Goal: Ask a question: Ask a question

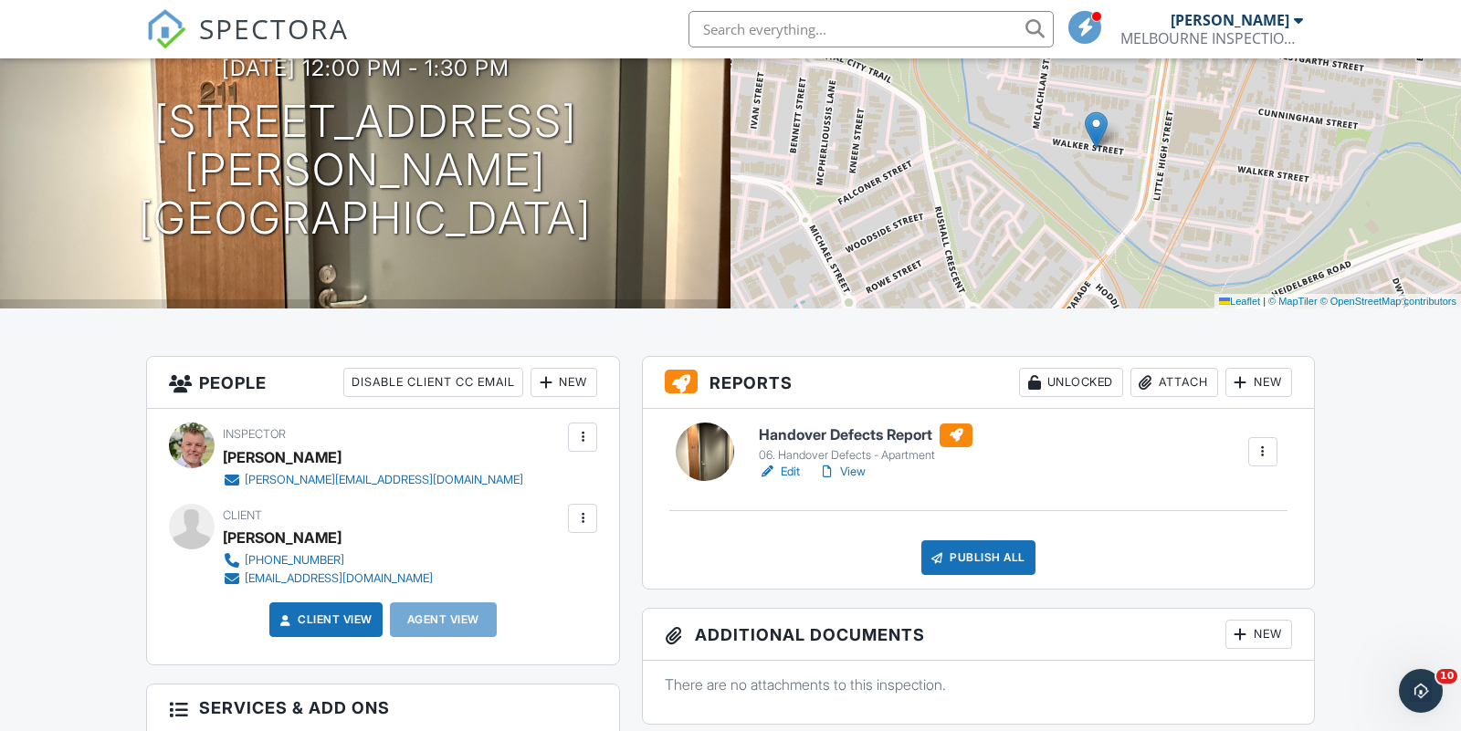
scroll to position [172, 0]
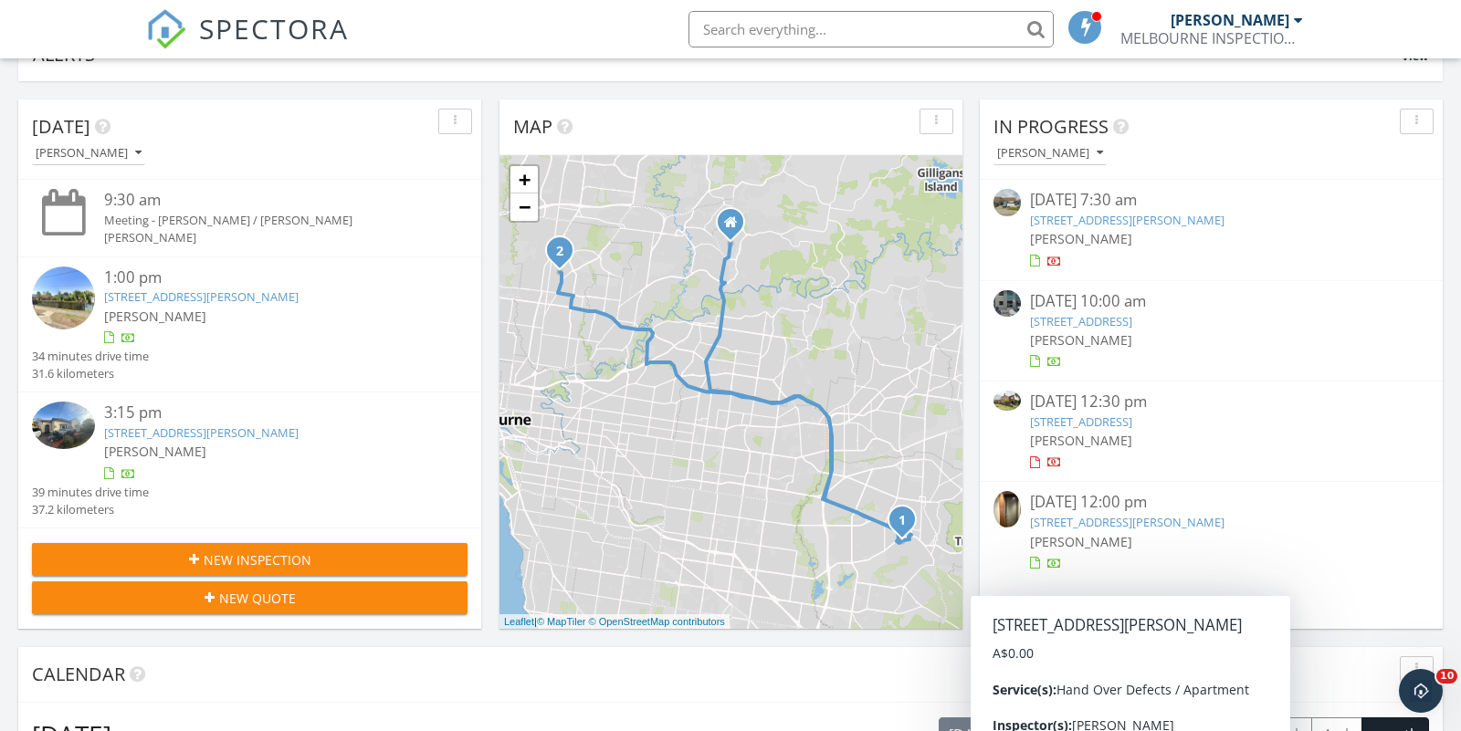
scroll to position [164, 0]
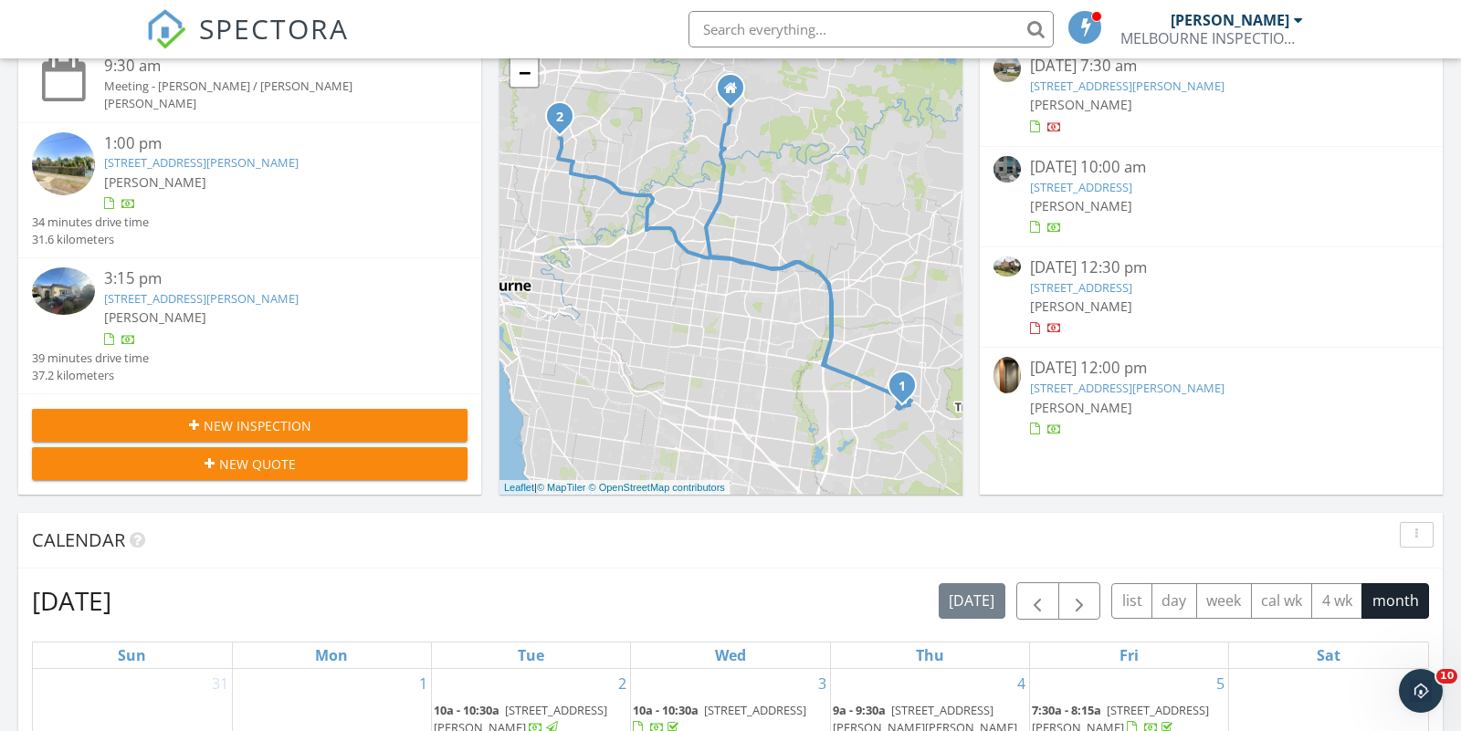
scroll to position [292, 0]
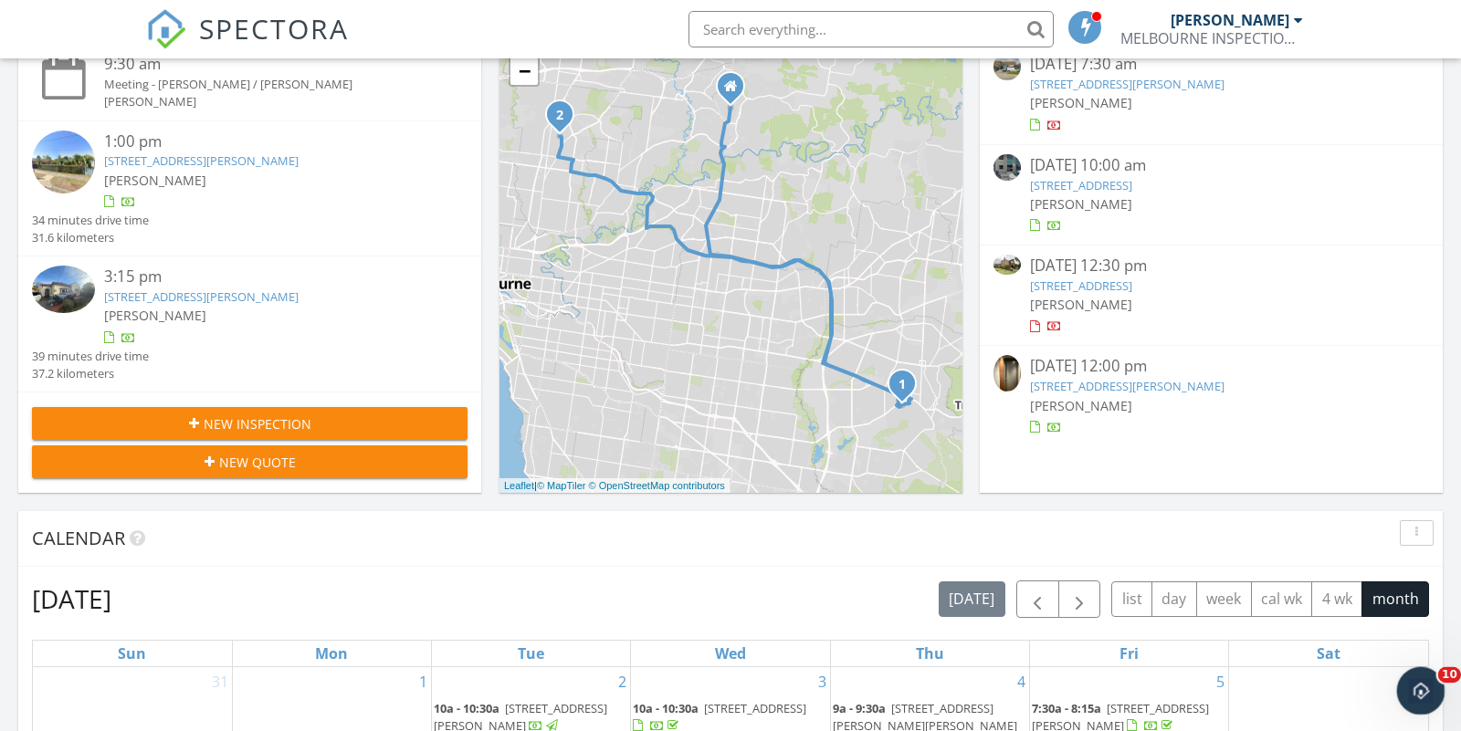
click at [1421, 692] on icon "Open Intercom Messenger" at bounding box center [1419, 689] width 30 height 30
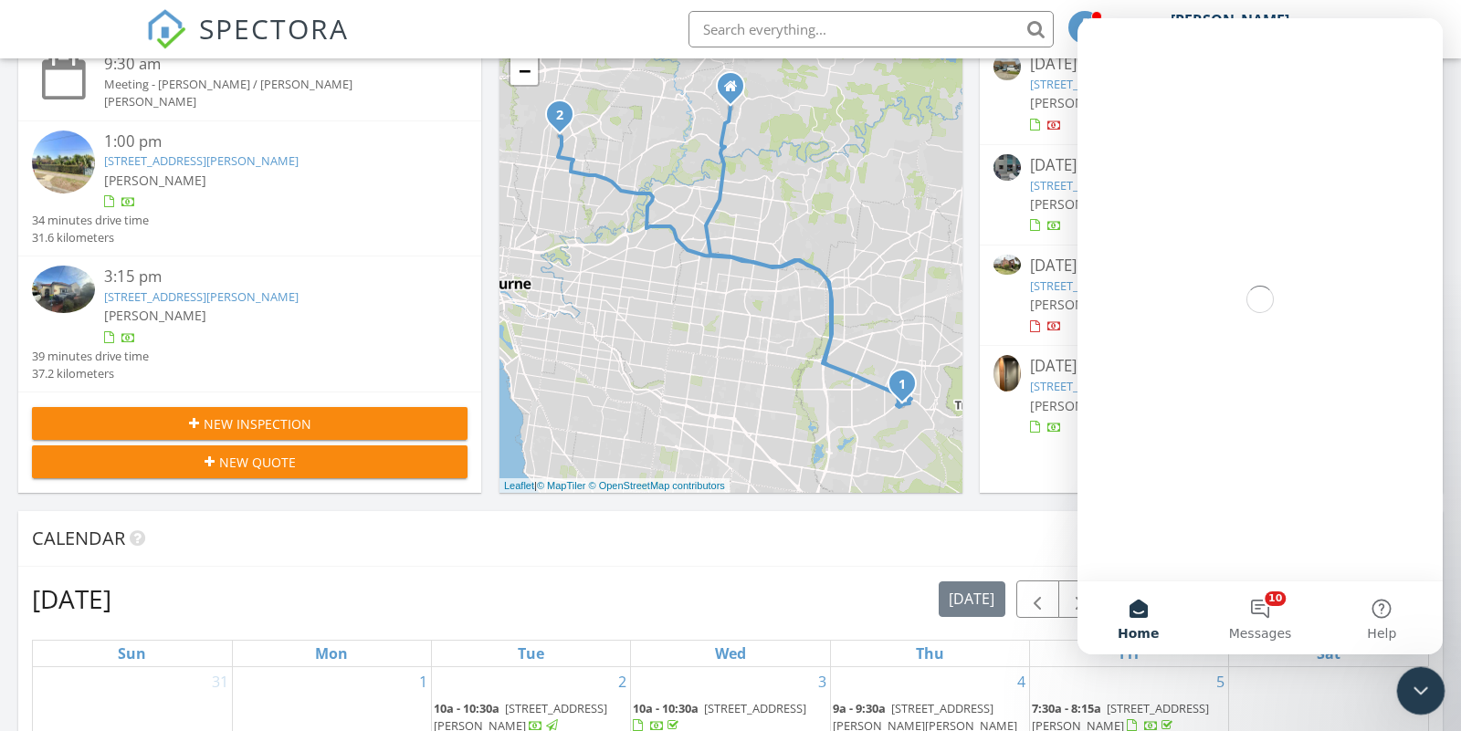
scroll to position [0, 0]
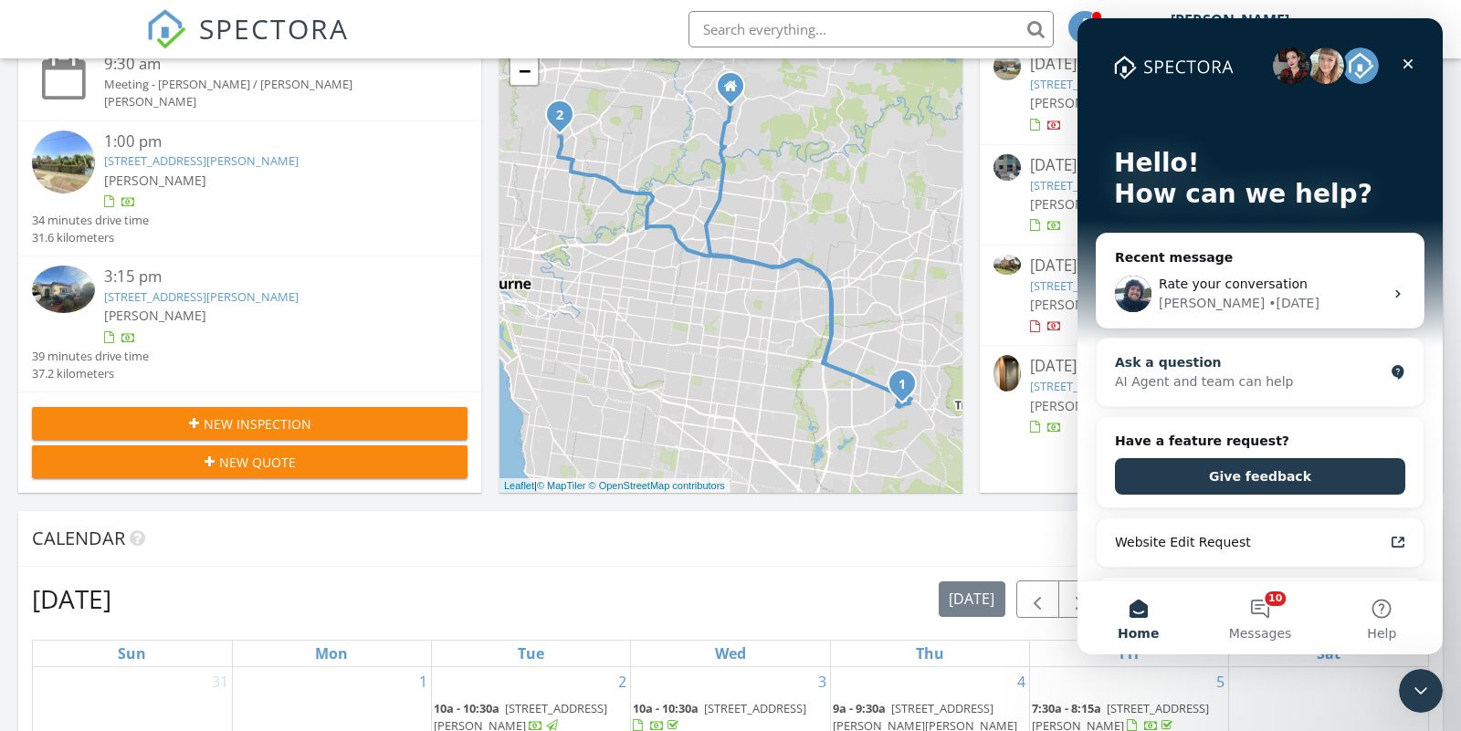
click at [1184, 363] on div "Ask a question" at bounding box center [1249, 362] width 268 height 19
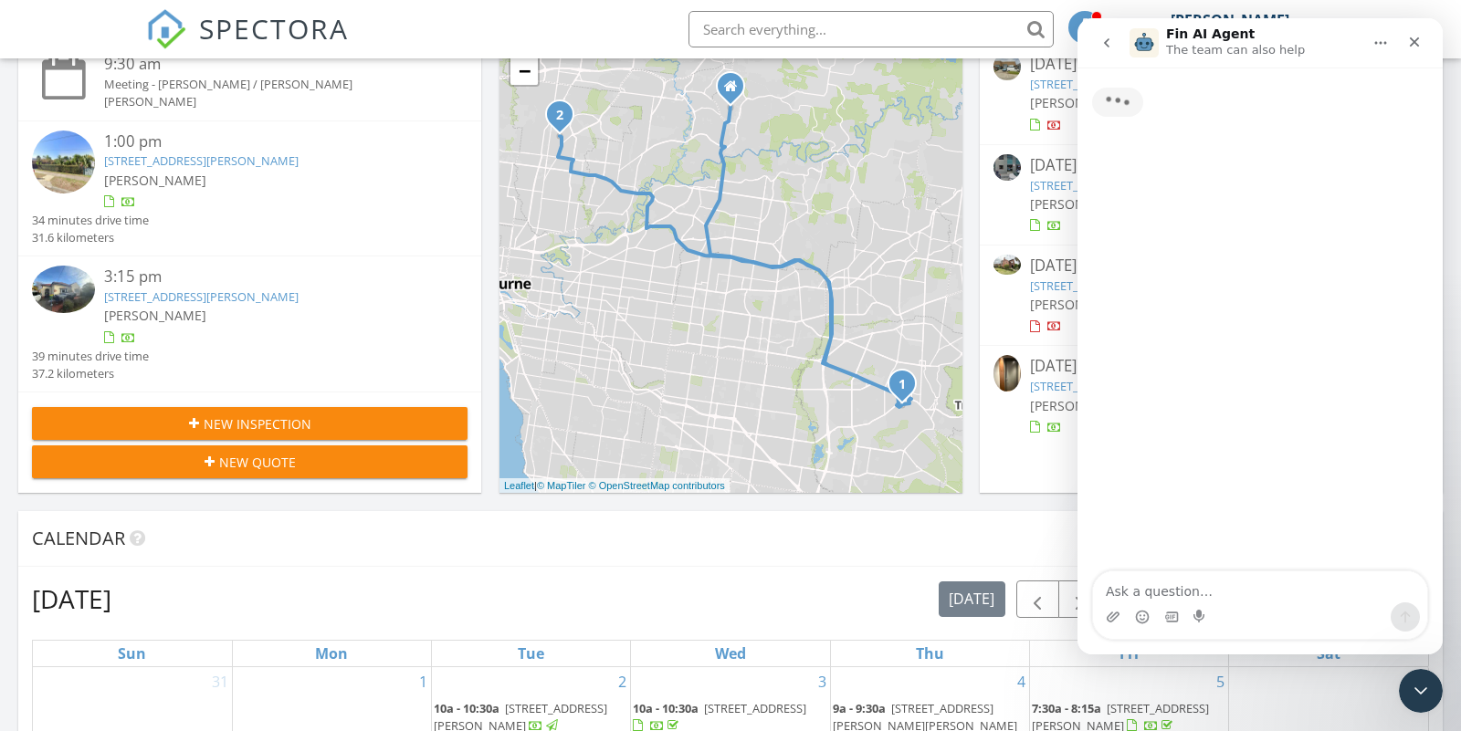
click at [1127, 593] on textarea "Ask a question…" at bounding box center [1260, 587] width 334 height 31
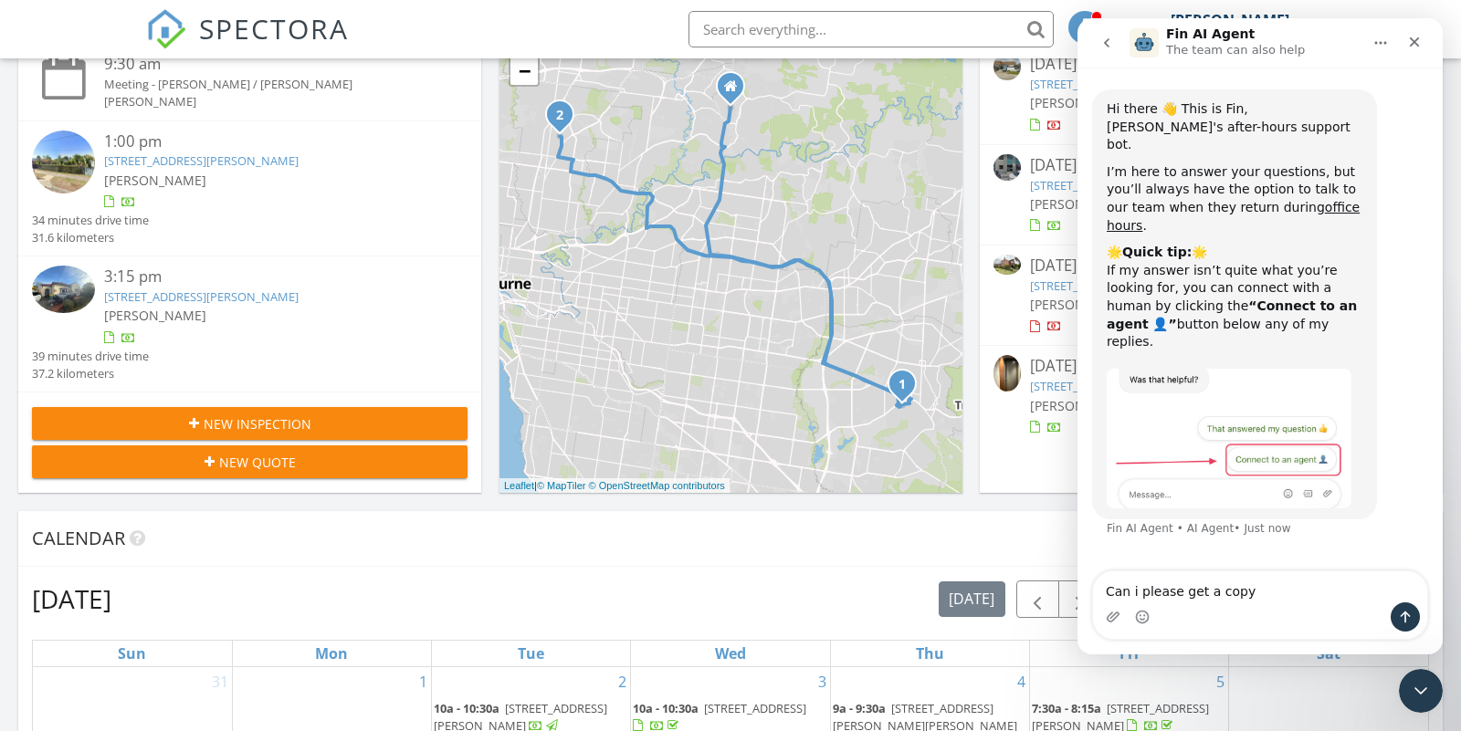
type textarea "Can i please get a copy"
click at [1417, 41] on icon "Close" at bounding box center [1414, 42] width 15 height 15
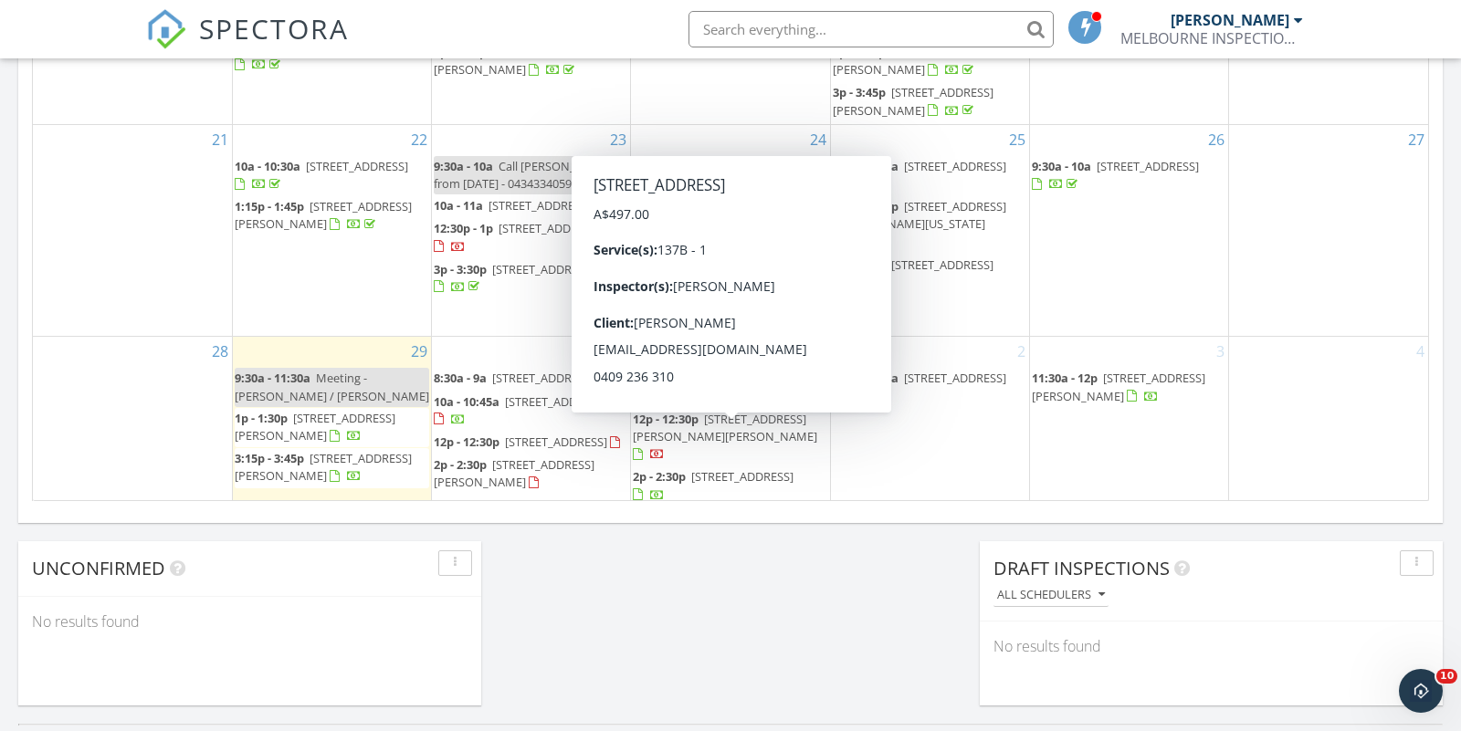
scroll to position [1166, 0]
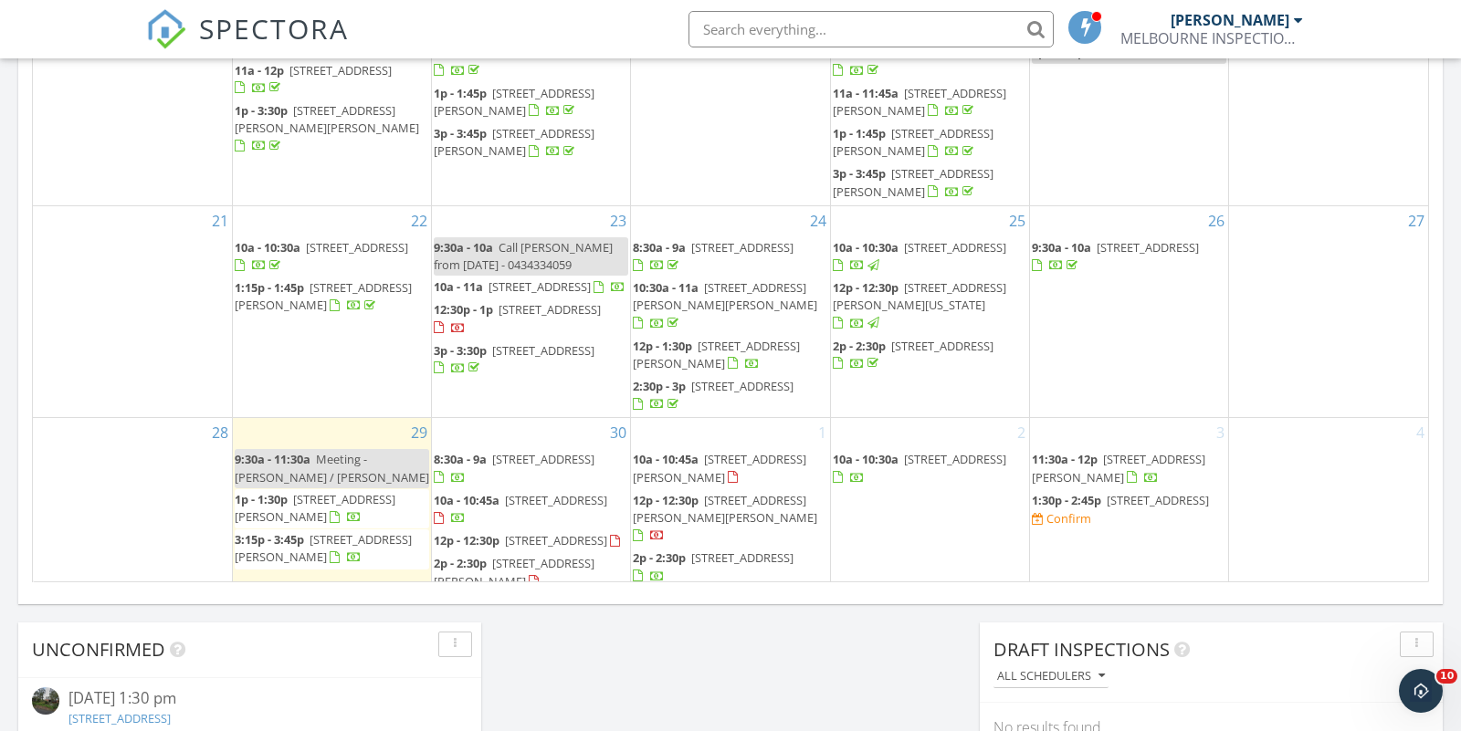
scroll to position [1100, 0]
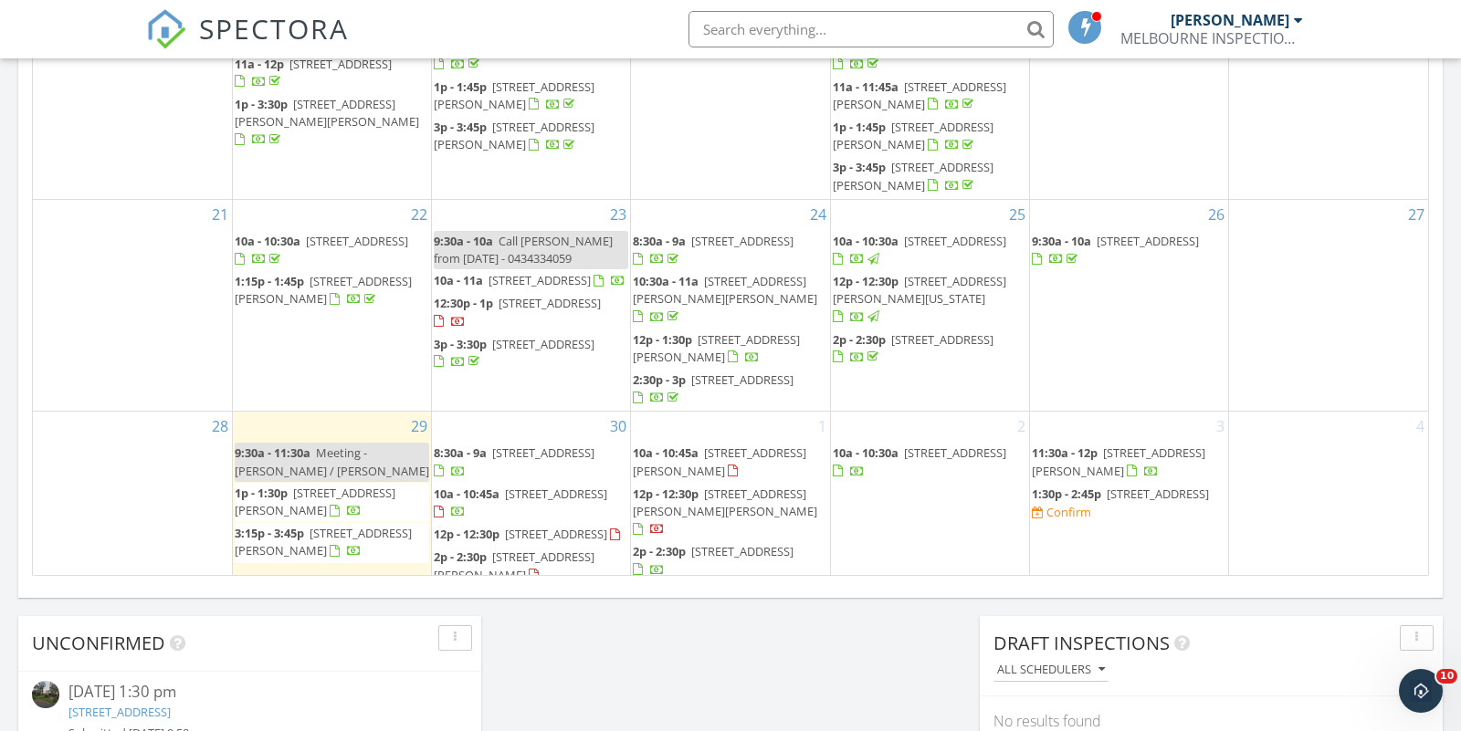
click at [1142, 486] on span "84 Silver St, Eltham 3095" at bounding box center [1158, 494] width 102 height 16
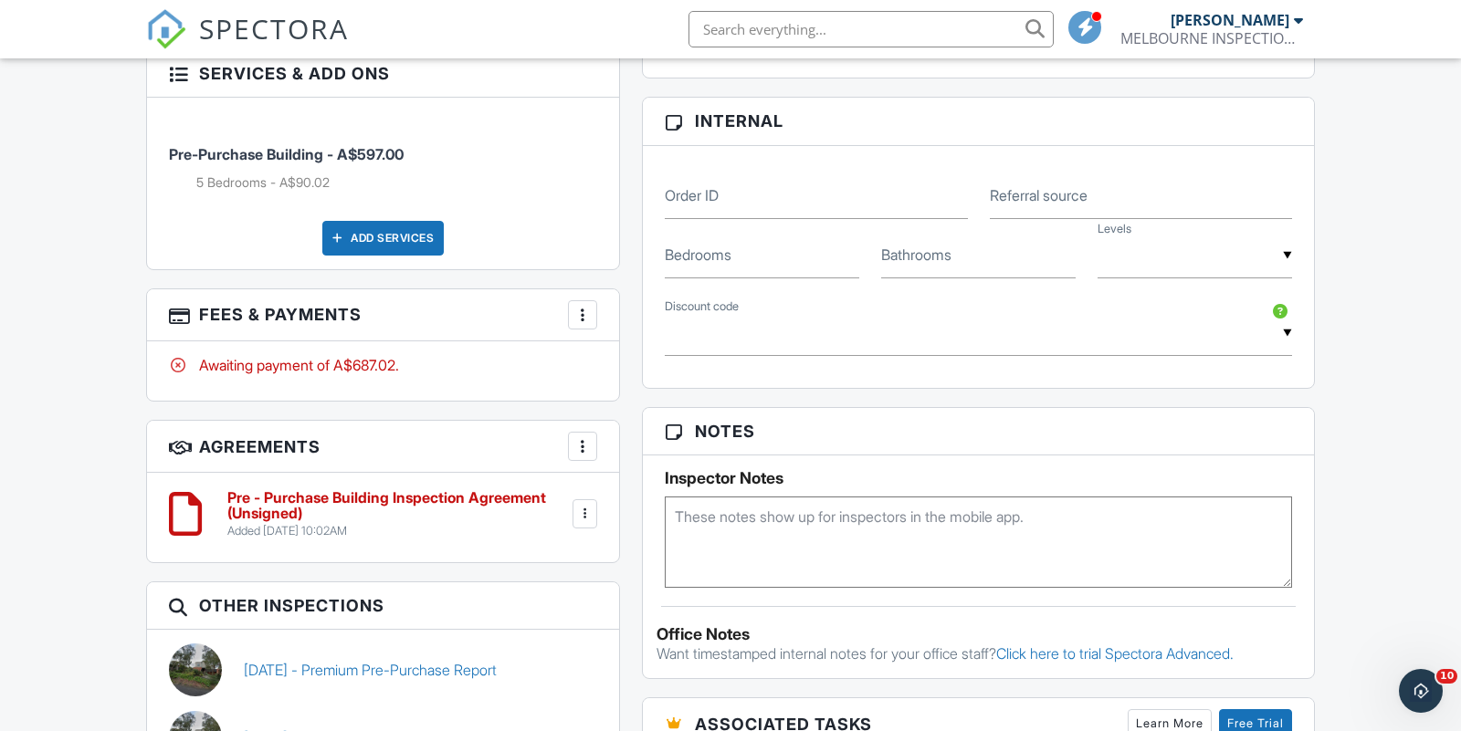
scroll to position [1005, 0]
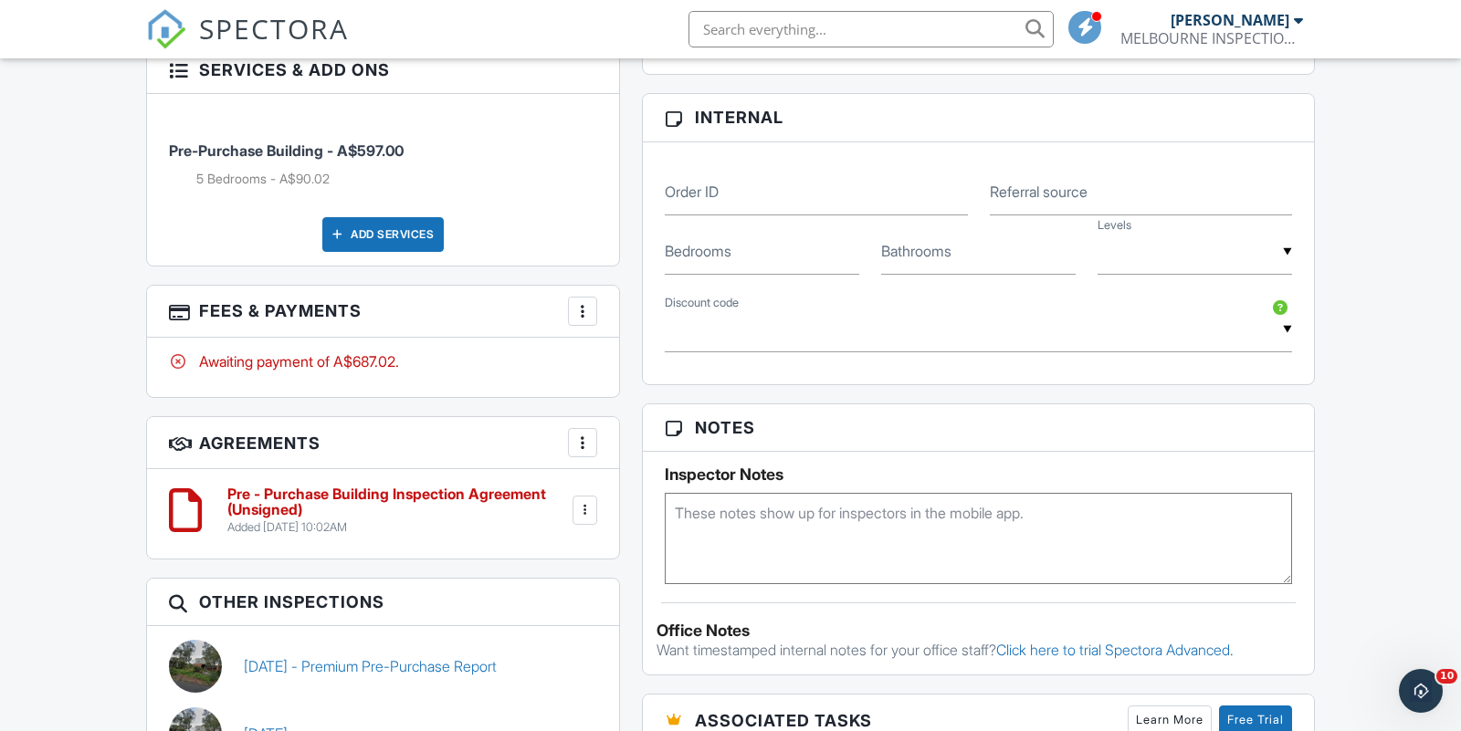
click at [420, 227] on div "Add Services" at bounding box center [382, 234] width 121 height 35
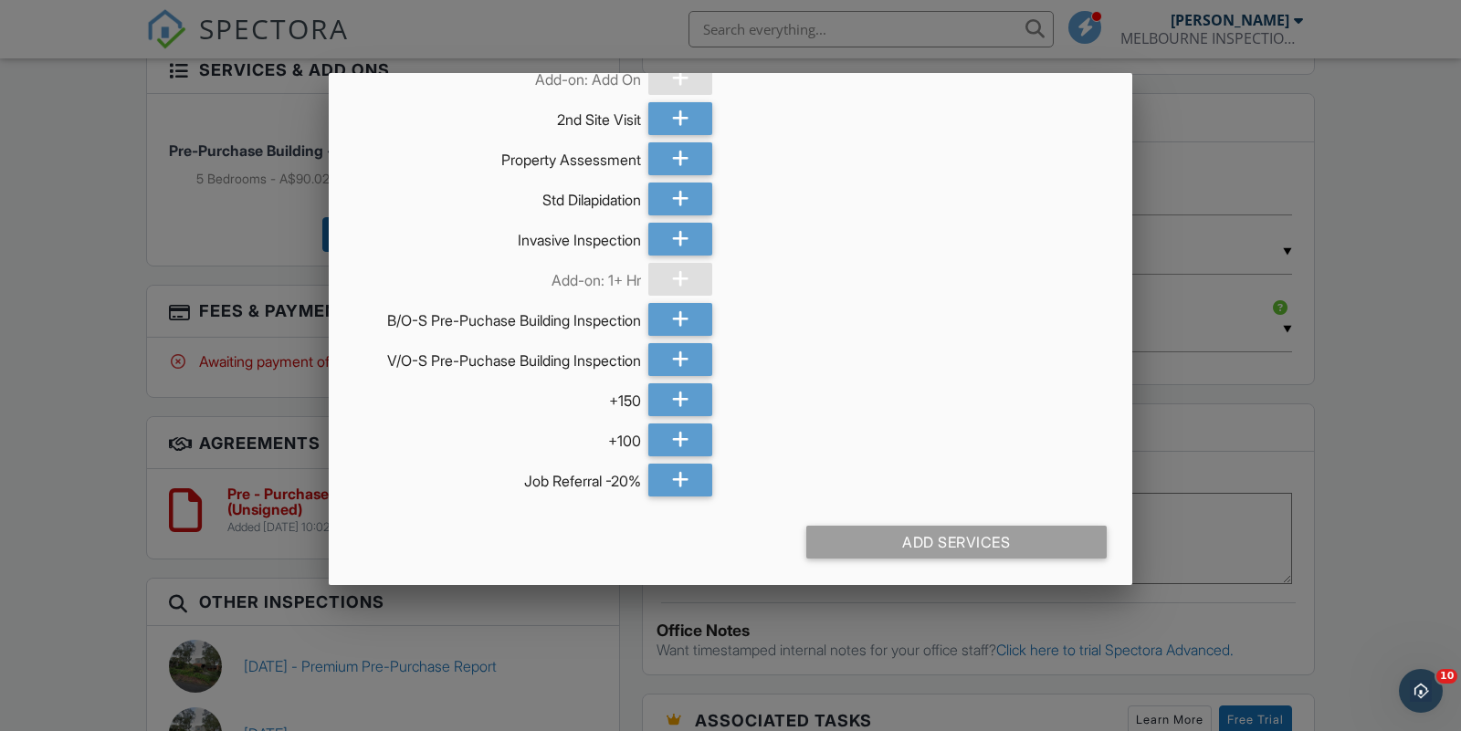
scroll to position [3026, 0]
click at [1382, 379] on div at bounding box center [730, 366] width 1461 height 914
